Goal: Task Accomplishment & Management: Use online tool/utility

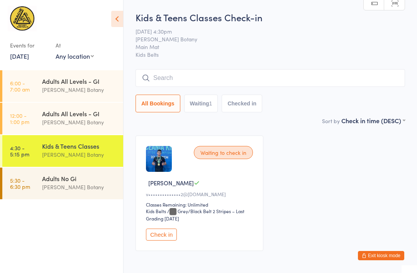
click at [397, 8] on link "Scanner input" at bounding box center [394, 3] width 20 height 15
type input "0661"
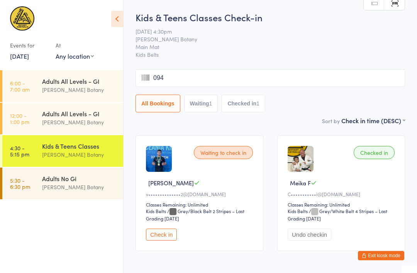
type input "0948"
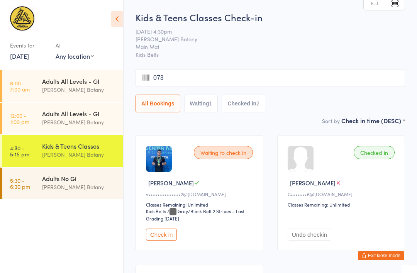
type input "0739"
type input "0829"
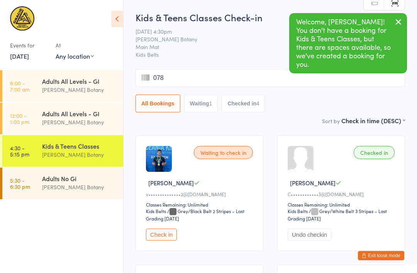
type input "0788"
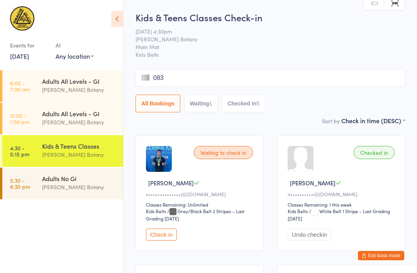
type input "0832"
type input "0994"
type input "0780"
type input "0835"
type input "0794"
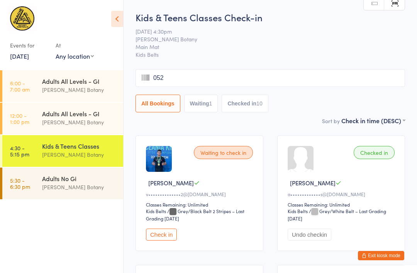
type input "0529"
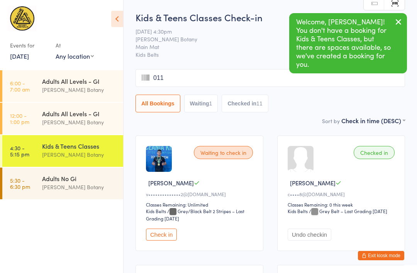
type input "0119"
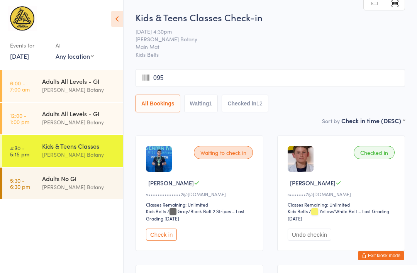
type input "0950"
type input "0863"
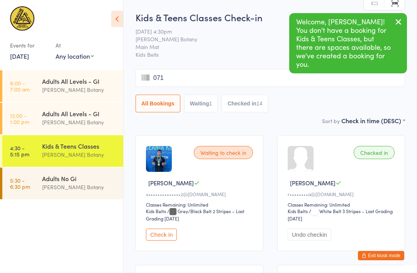
type input "0718"
